Goal: Find specific page/section: Find specific page/section

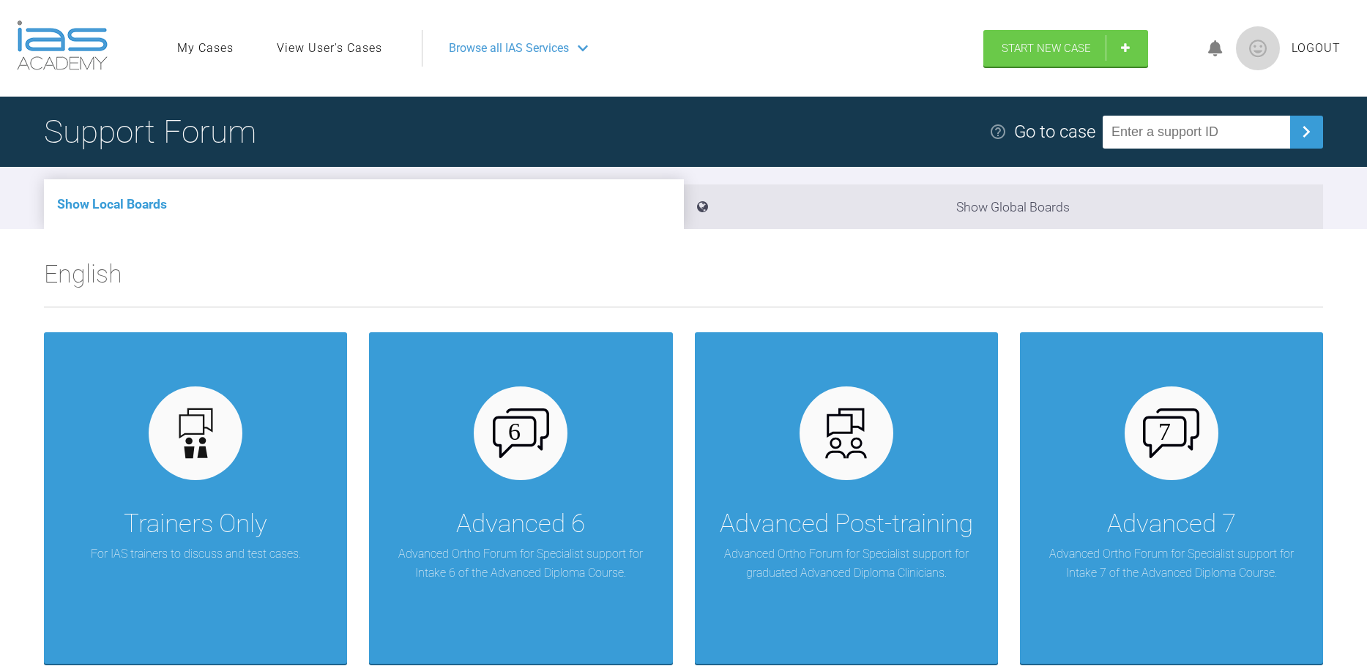
click at [1138, 139] on input "text" at bounding box center [1196, 132] width 187 height 33
type input "R"
click at [332, 50] on link "View User's Cases" at bounding box center [329, 48] width 105 height 19
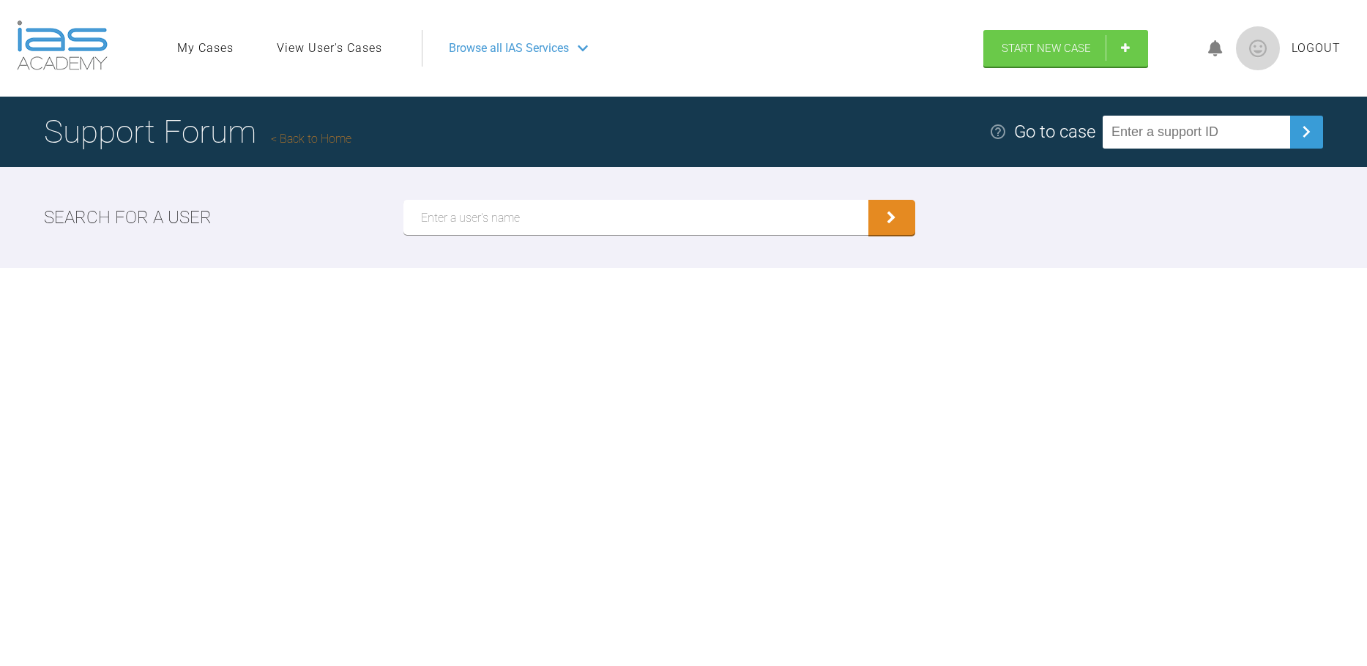
click at [501, 206] on input "text" at bounding box center [635, 217] width 465 height 35
type input "[PERSON_NAME]"
click at [868, 200] on button "submit" at bounding box center [891, 217] width 47 height 35
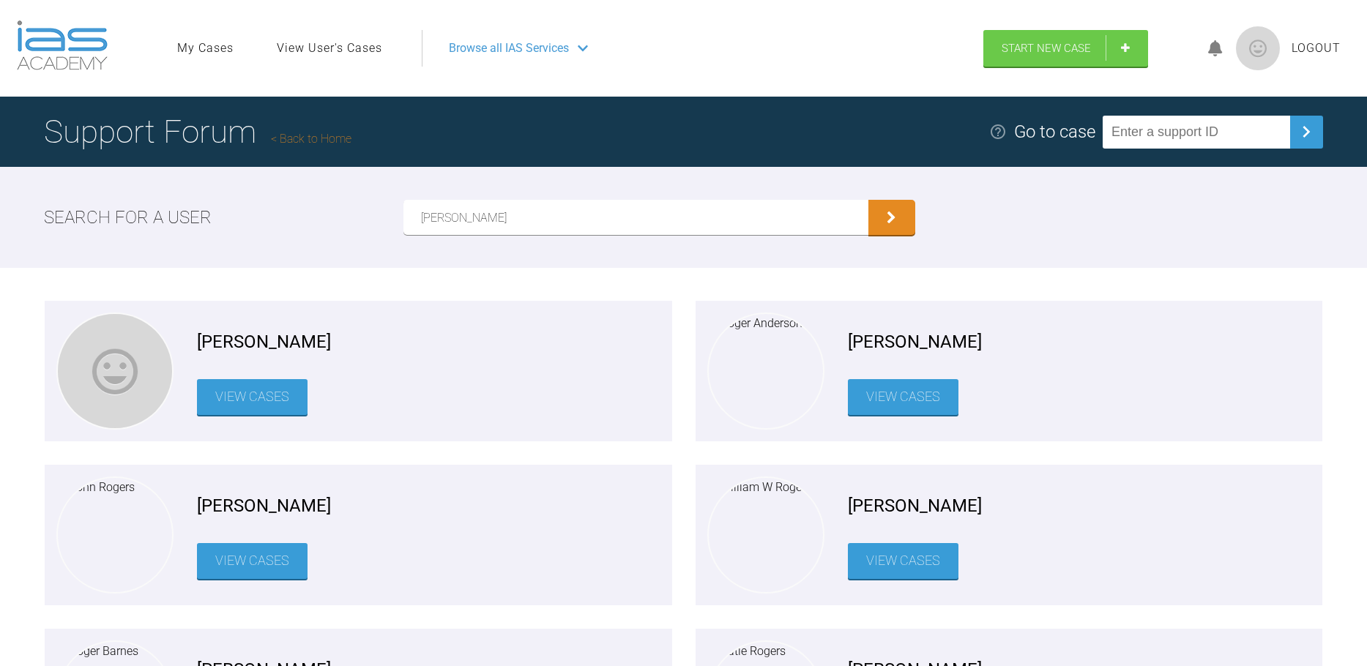
click at [264, 392] on link "View Cases" at bounding box center [252, 397] width 111 height 36
